Goal: Information Seeking & Learning: Find specific fact

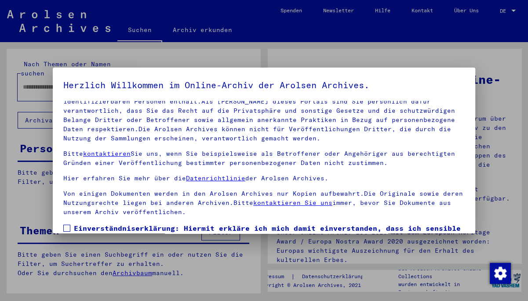
scroll to position [74, 0]
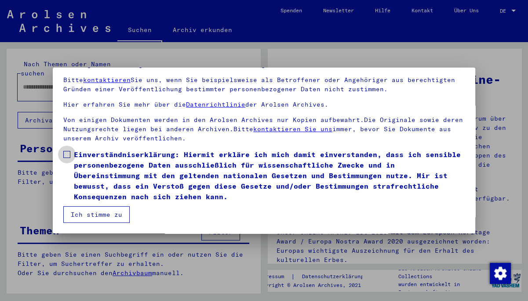
click at [69, 156] on span at bounding box center [66, 154] width 7 height 7
click at [94, 214] on button "Ich stimme zu" at bounding box center [96, 214] width 66 height 17
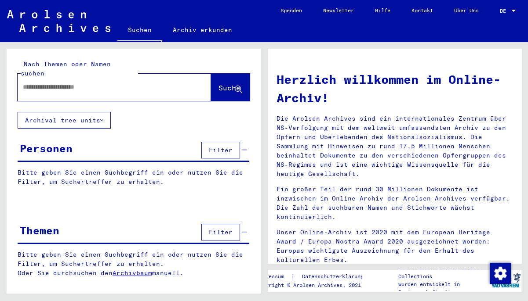
click at [58, 83] on input "text" at bounding box center [104, 87] width 162 height 9
type input "**********"
click at [219, 83] on span "Suche" at bounding box center [229, 87] width 22 height 9
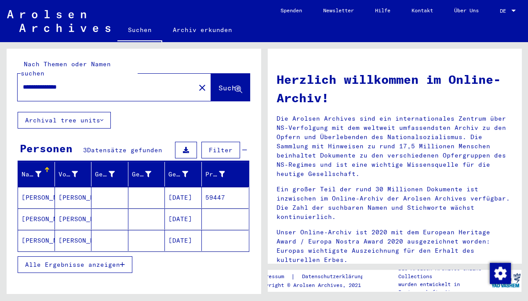
click at [69, 187] on mat-cell "[PERSON_NAME]" at bounding box center [73, 197] width 37 height 21
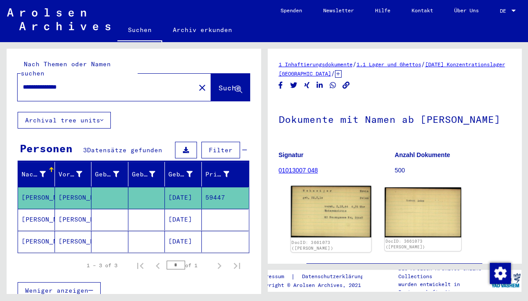
click at [339, 214] on img at bounding box center [330, 212] width 80 height 52
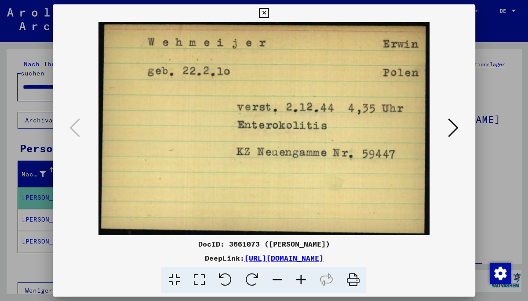
click at [269, 13] on icon at bounding box center [264, 13] width 10 height 11
